Goal: Task Accomplishment & Management: Use online tool/utility

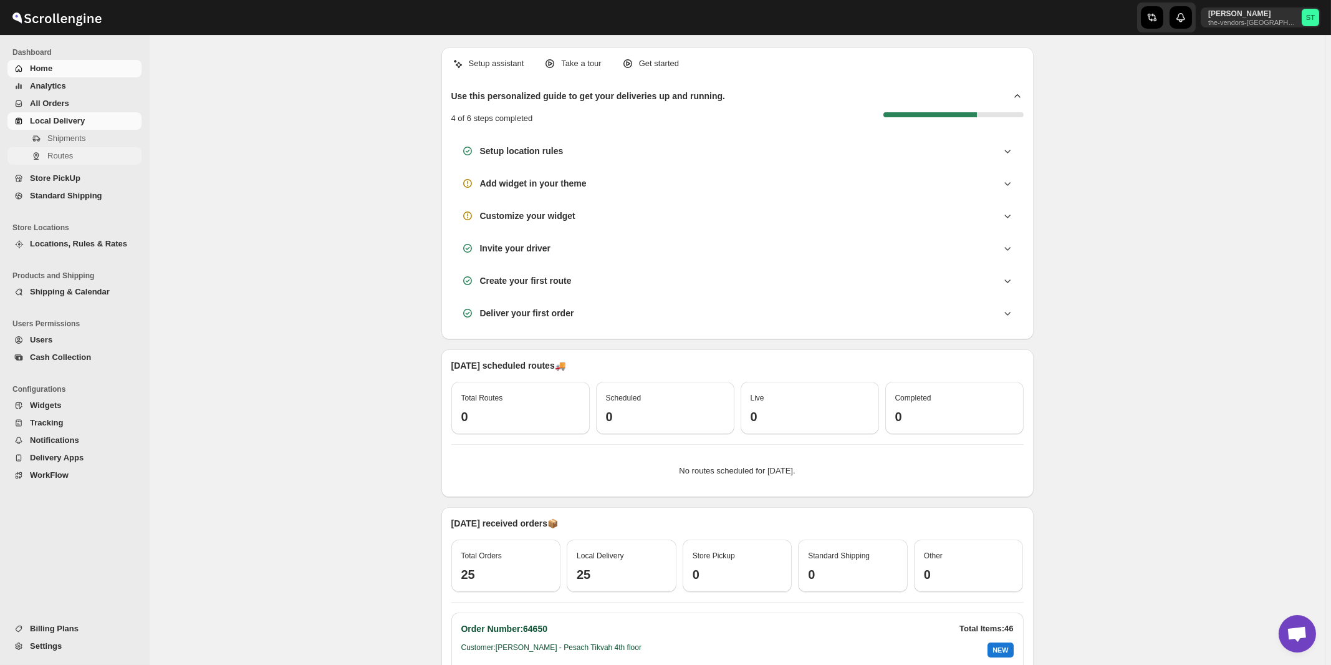
click at [60, 158] on span "Routes" at bounding box center [60, 155] width 26 height 9
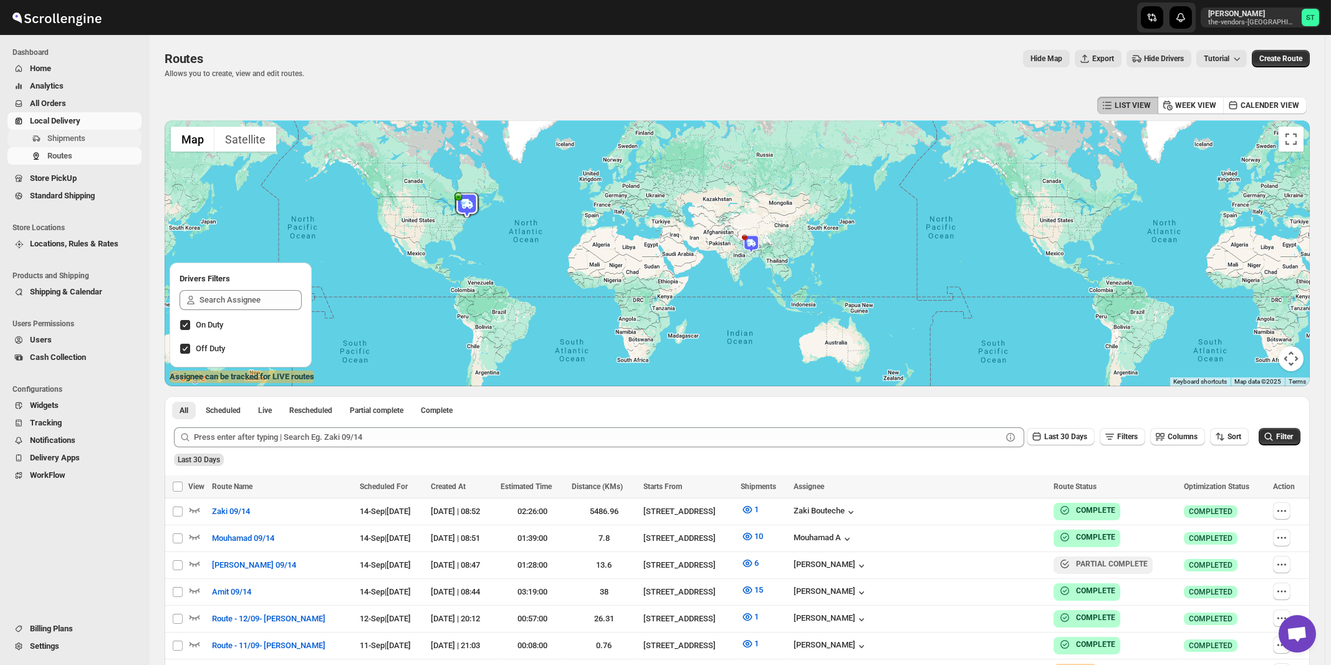
click at [56, 138] on span "Shipments" at bounding box center [66, 137] width 38 height 9
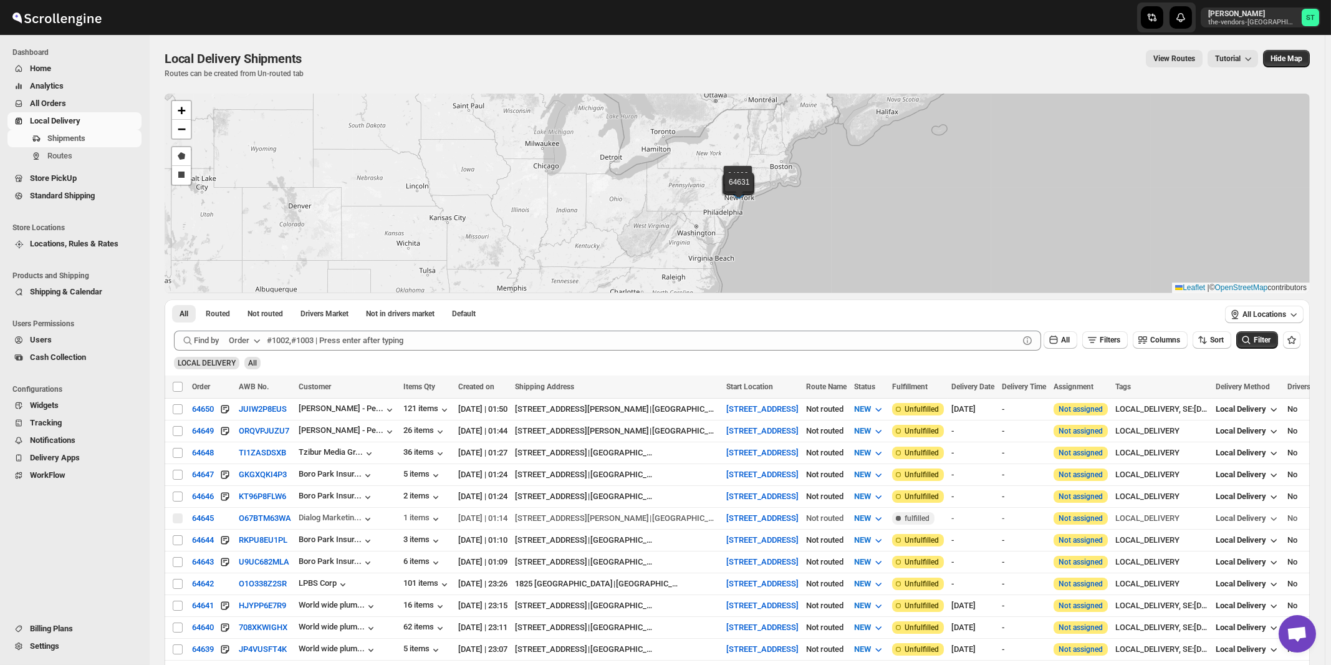
click at [248, 340] on div "Order" at bounding box center [239, 340] width 21 height 12
click at [244, 432] on div "Customer Name" at bounding box center [246, 433] width 57 height 12
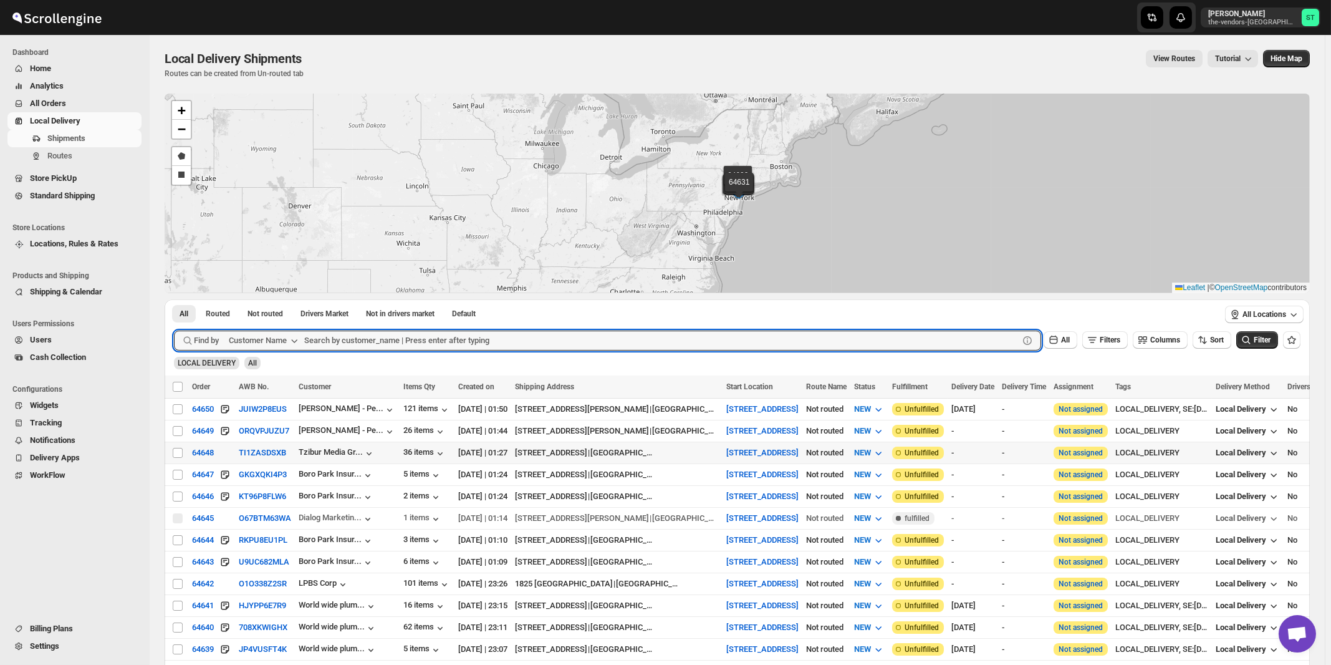
paste input "light it up"
type input "light it up"
click at [174, 299] on button "Submit" at bounding box center [192, 305] width 36 height 13
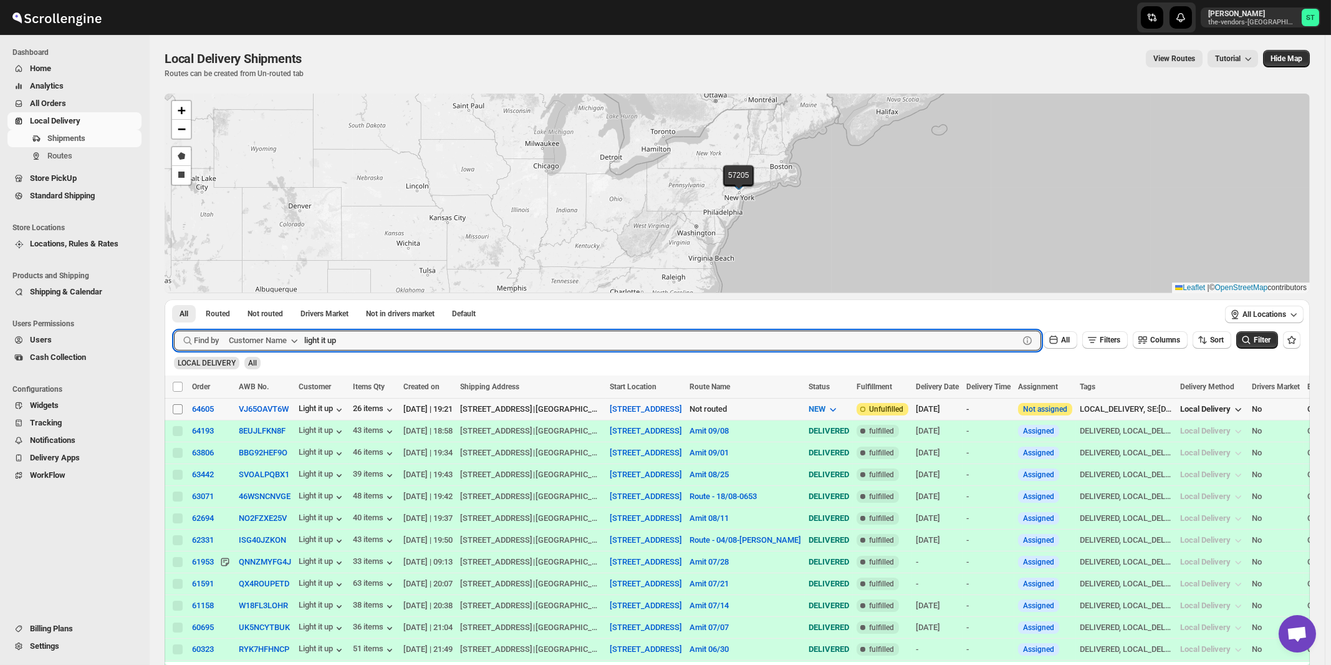
click at [176, 411] on input "Select shipment" at bounding box center [178, 409] width 10 height 10
checkbox input "true"
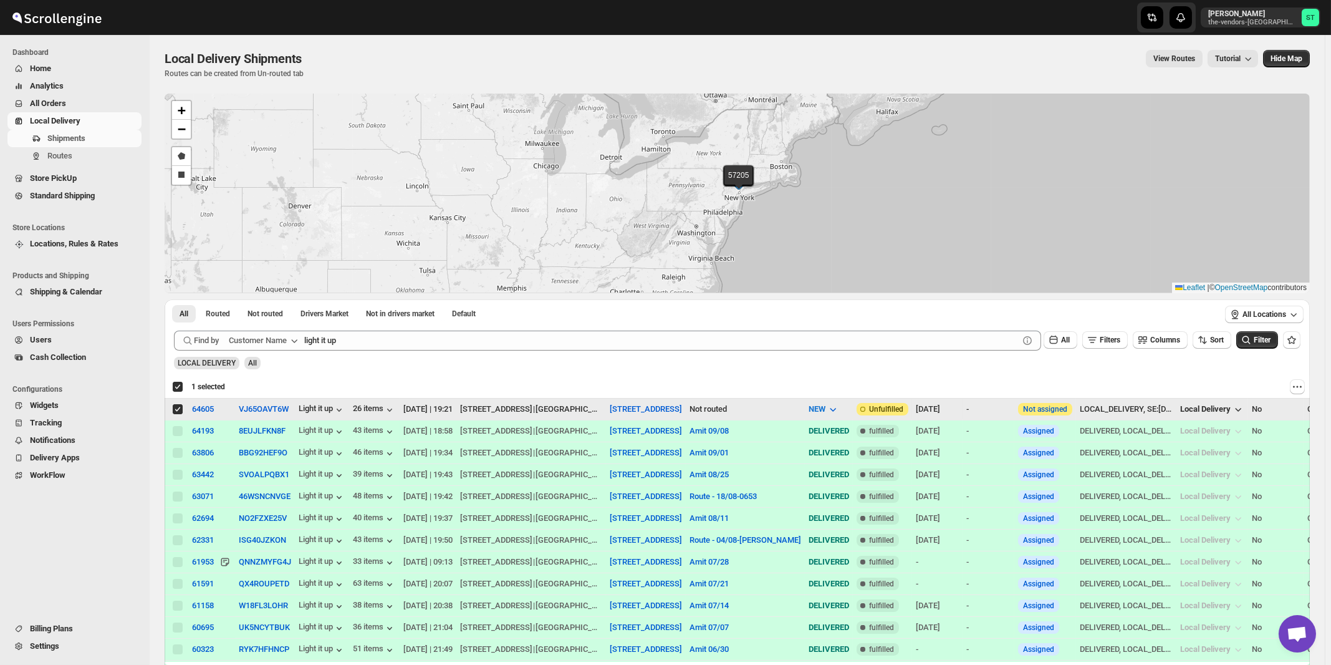
checkbox input "true"
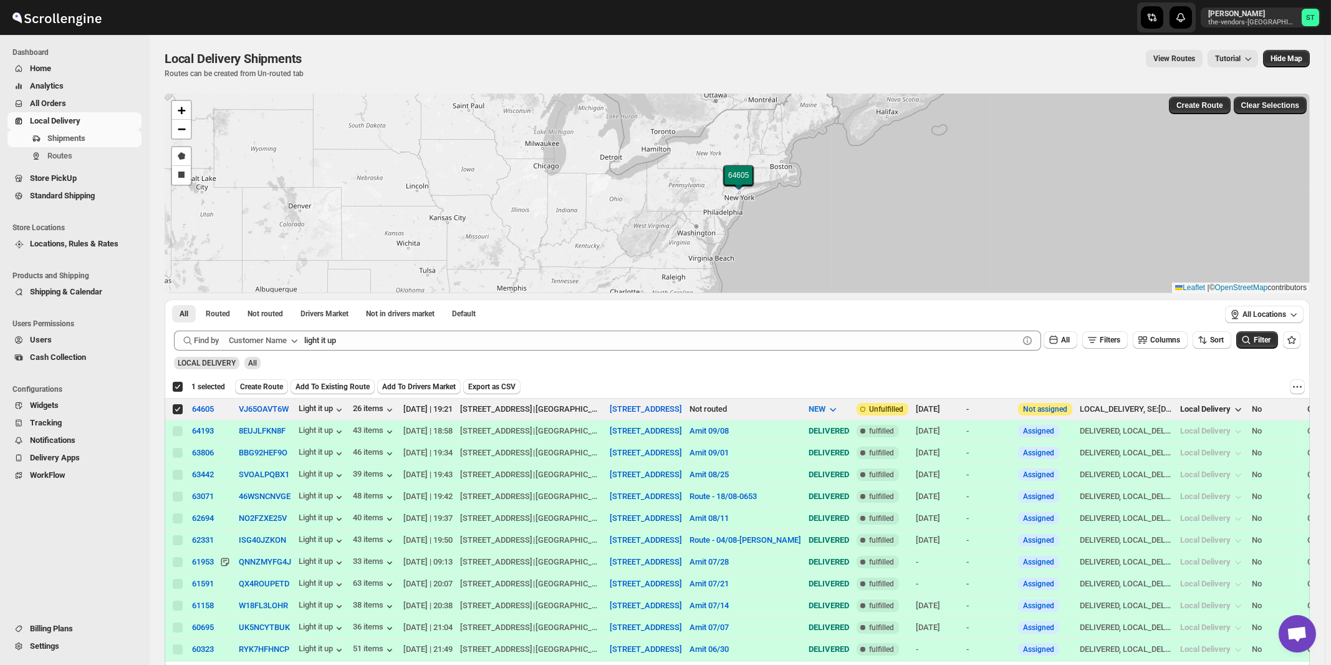
click at [469, 350] on div "LOCAL DELIVERY All" at bounding box center [735, 357] width 1132 height 24
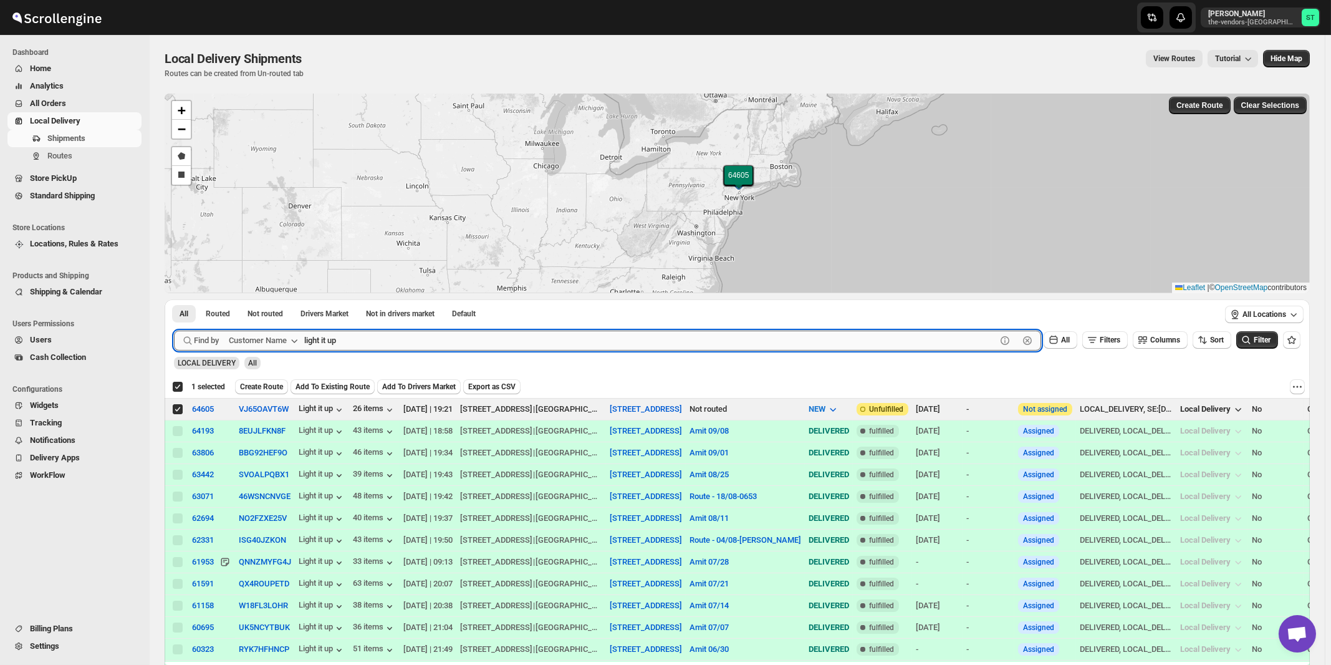
click at [471, 340] on input "light it up" at bounding box center [650, 340] width 692 height 20
paste input "Advanced Management"
type input "Advanced Management"
click at [174, 299] on button "Submit" at bounding box center [192, 305] width 36 height 13
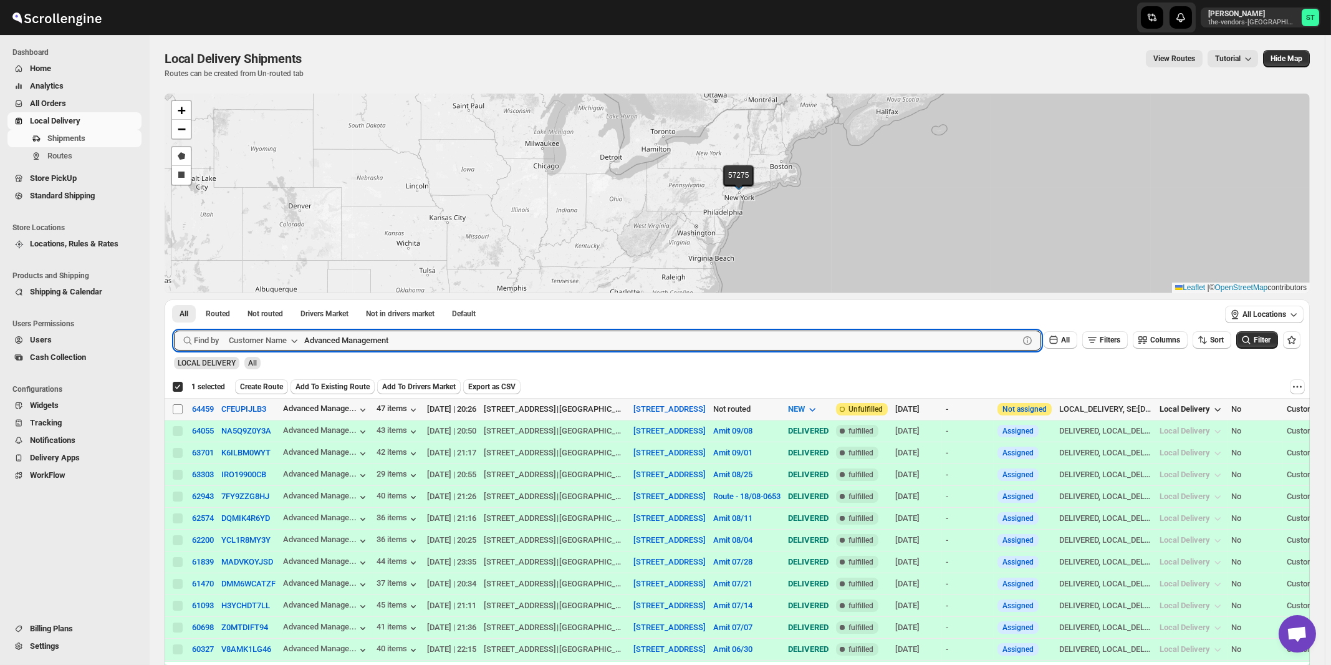
click at [177, 408] on input "Select shipment" at bounding box center [178, 409] width 10 height 10
checkbox input "true"
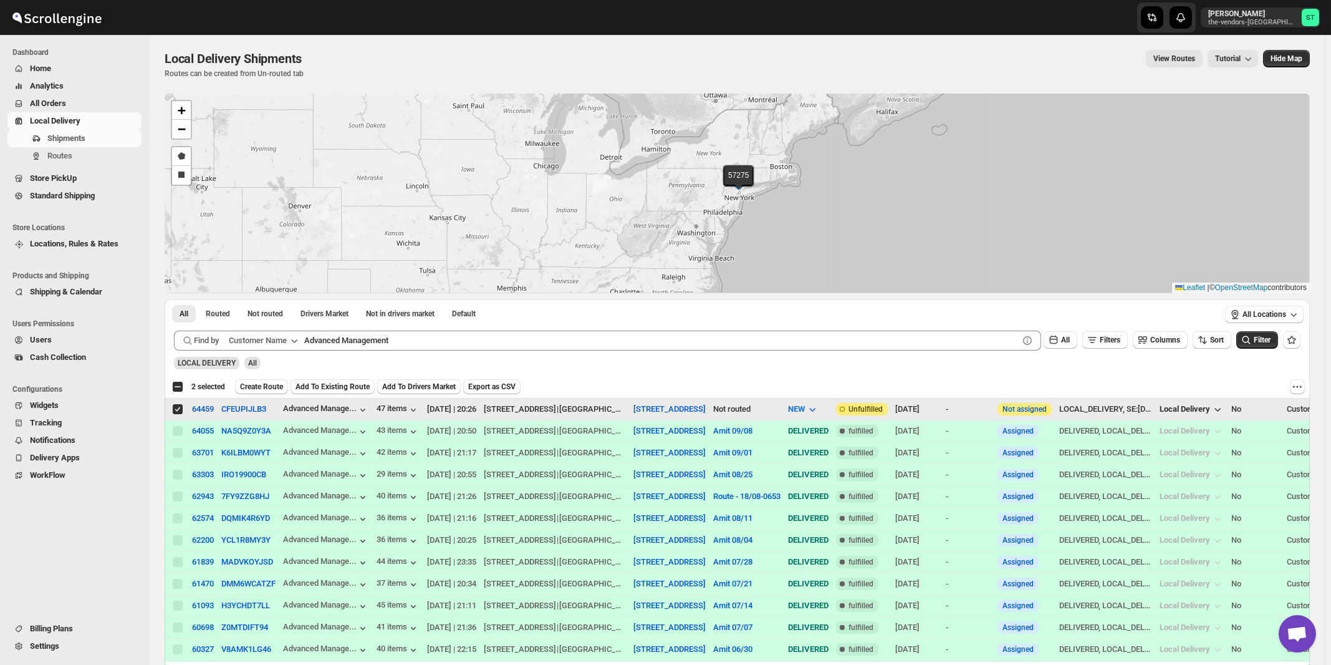
checkbox input "false"
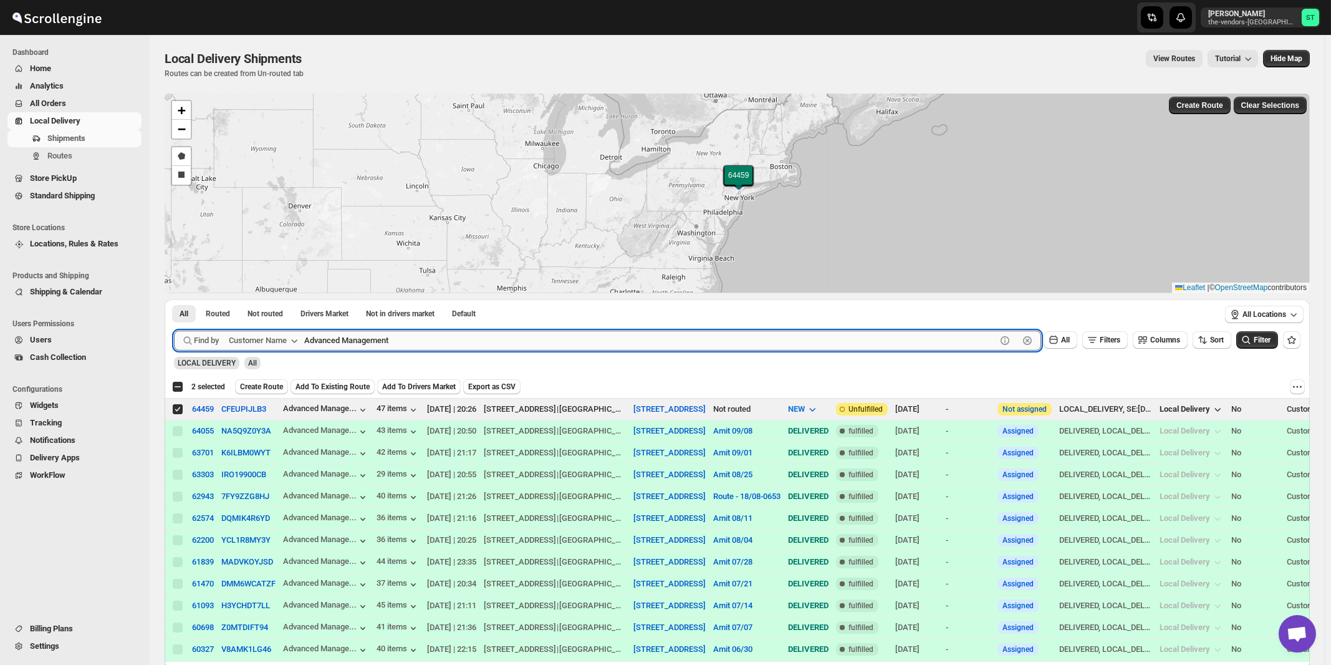
click at [550, 339] on input "Advanced Management" at bounding box center [650, 340] width 692 height 20
paste input "boro park insurance monsey"
type input "[GEOGRAPHIC_DATA]"
click at [174, 299] on button "Submit" at bounding box center [192, 305] width 36 height 13
